Goal: Find specific page/section: Find specific page/section

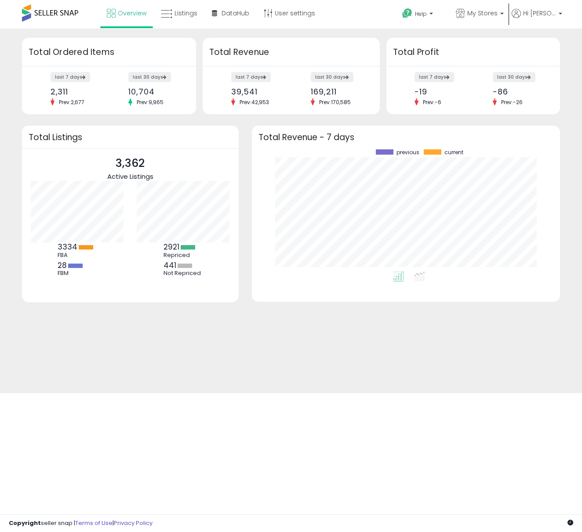
scroll to position [122, 290]
click at [189, 9] on span "Listings" at bounding box center [185, 13] width 23 height 9
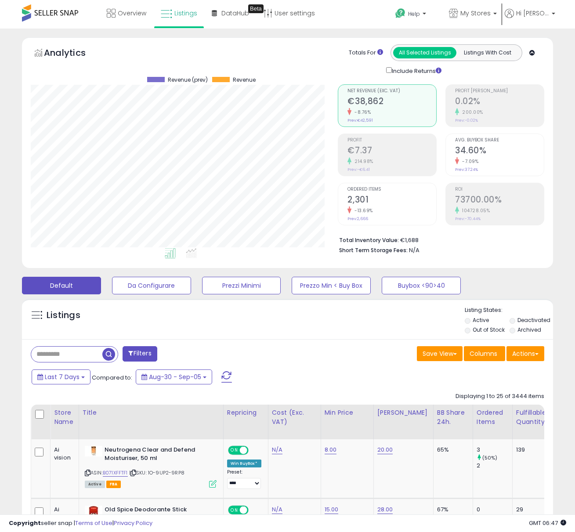
scroll to position [180, 307]
click at [460, 18] on p "My Stores" at bounding box center [473, 14] width 48 height 11
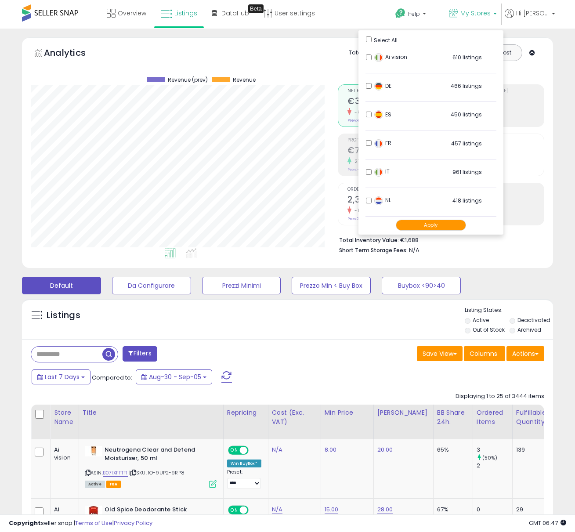
click at [422, 226] on button "Apply" at bounding box center [431, 225] width 70 height 11
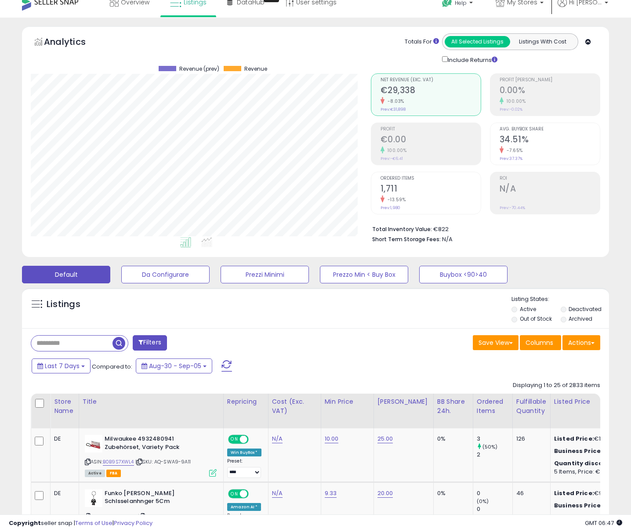
scroll to position [17, 0]
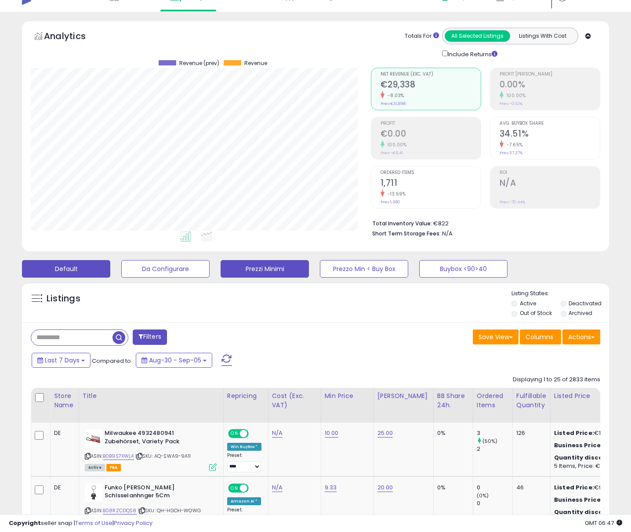
click at [292, 267] on button "Prezzi Minimi" at bounding box center [264, 269] width 88 height 18
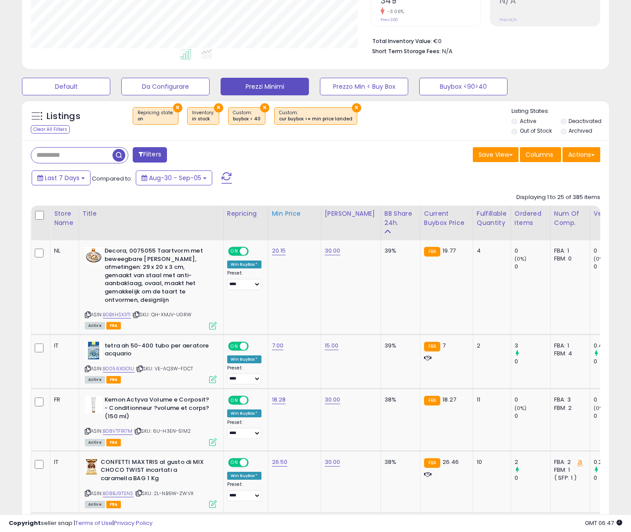
scroll to position [205, 0]
